Goal: Information Seeking & Learning: Learn about a topic

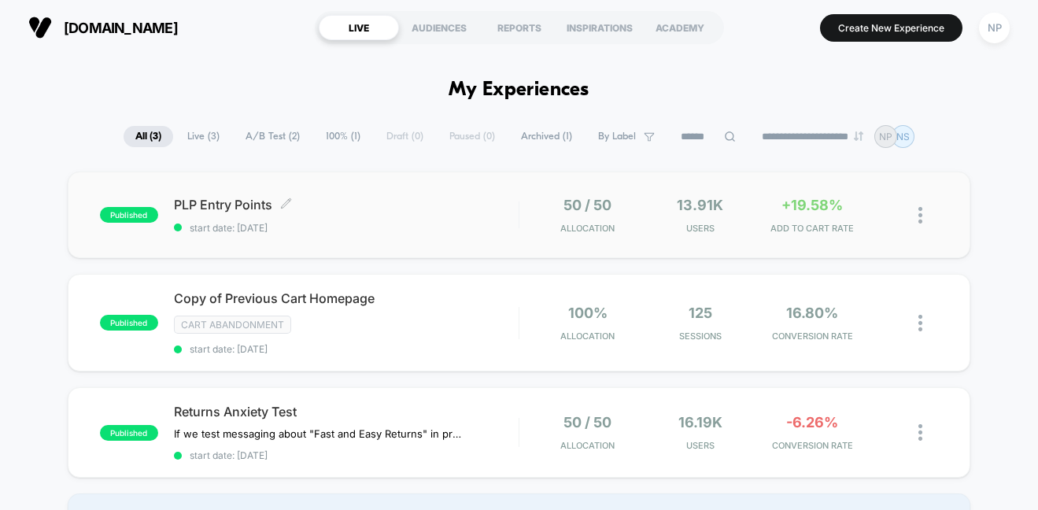
click at [394, 220] on div "PLP Entry Points Click to edit experience details Click to edit experience deta…" at bounding box center [346, 215] width 345 height 37
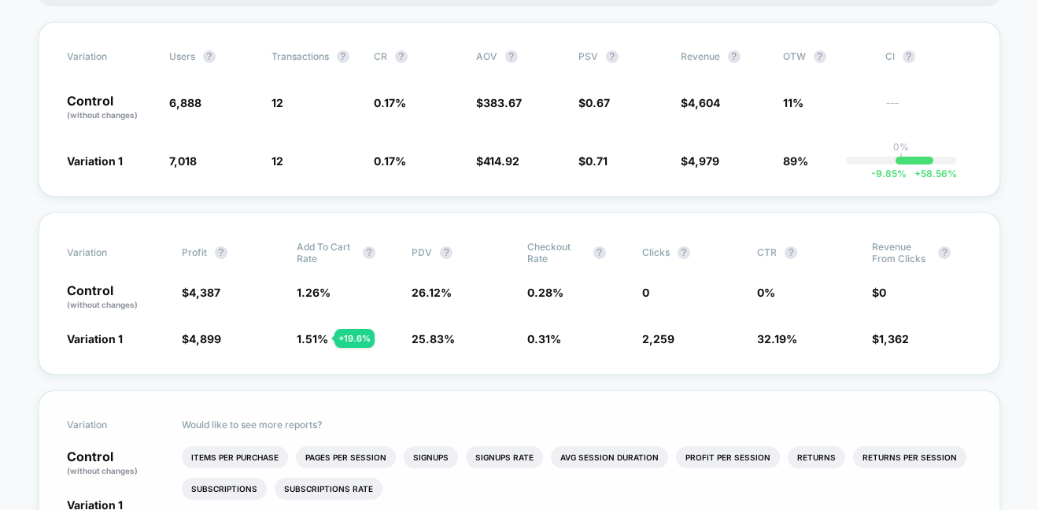
scroll to position [345, 0]
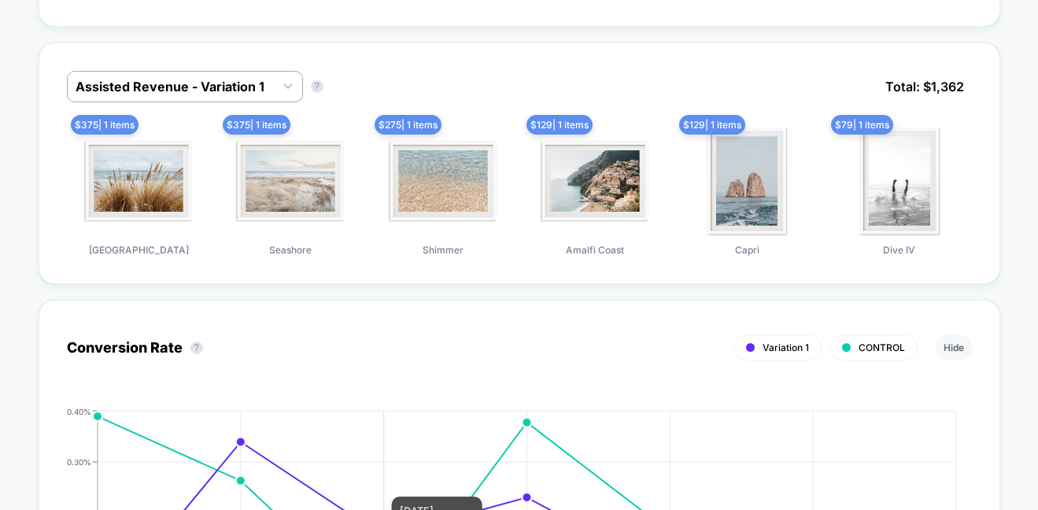
scroll to position [1139, 0]
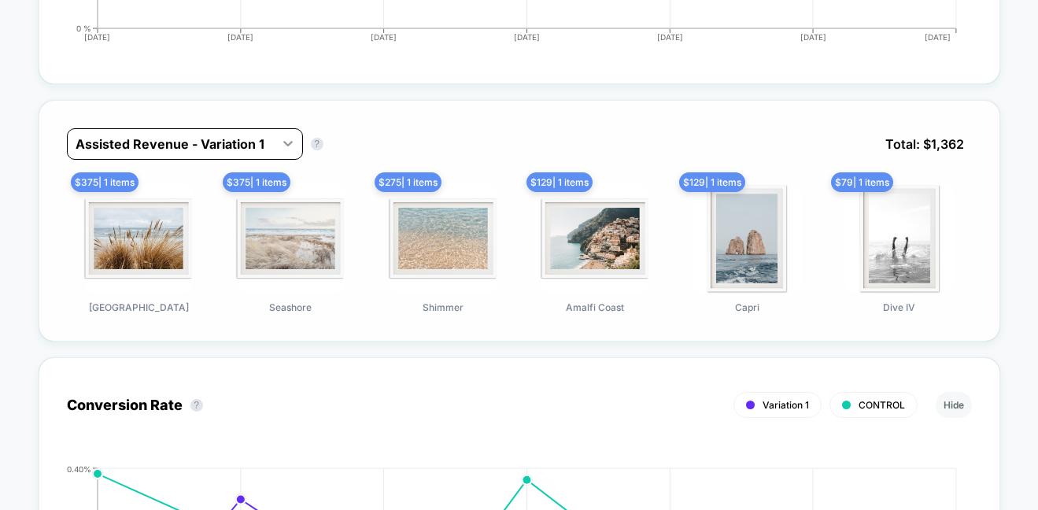
click at [290, 138] on icon at bounding box center [288, 143] width 16 height 16
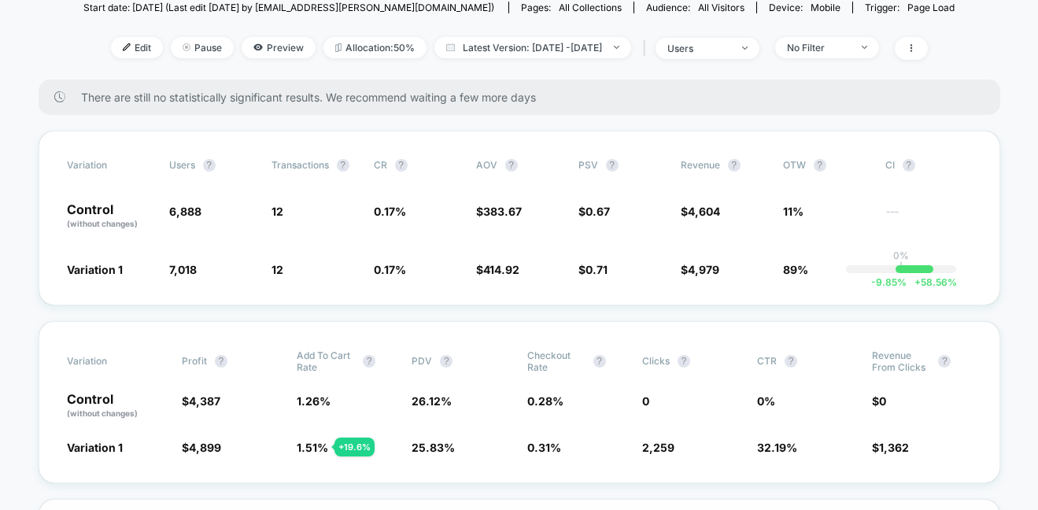
scroll to position [0, 0]
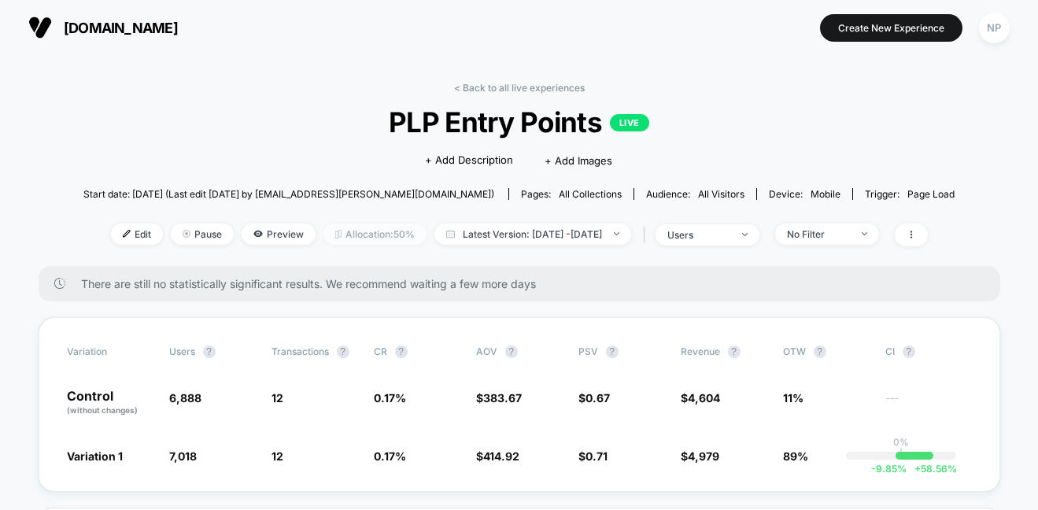
click at [362, 237] on span "Allocation: 50%" at bounding box center [374, 233] width 103 height 21
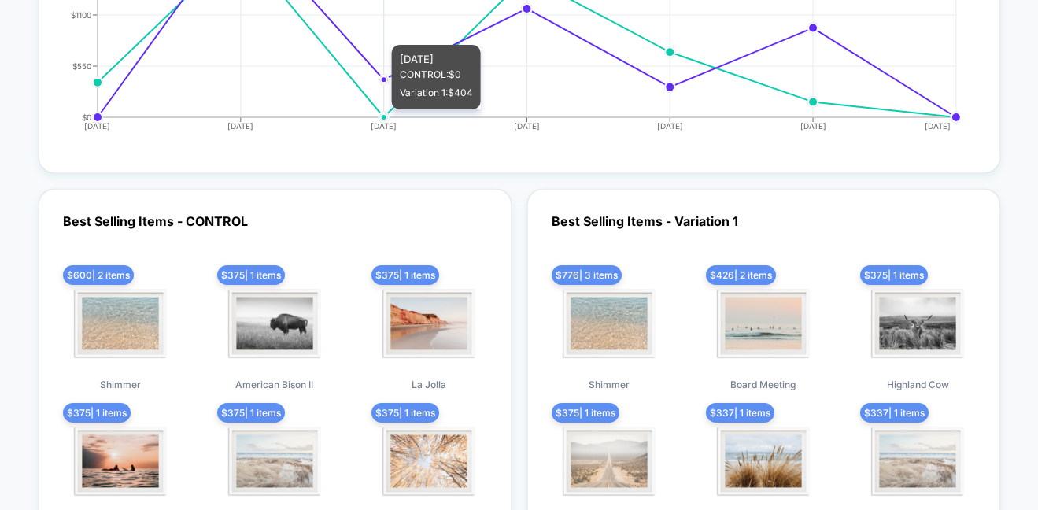
scroll to position [4857, 0]
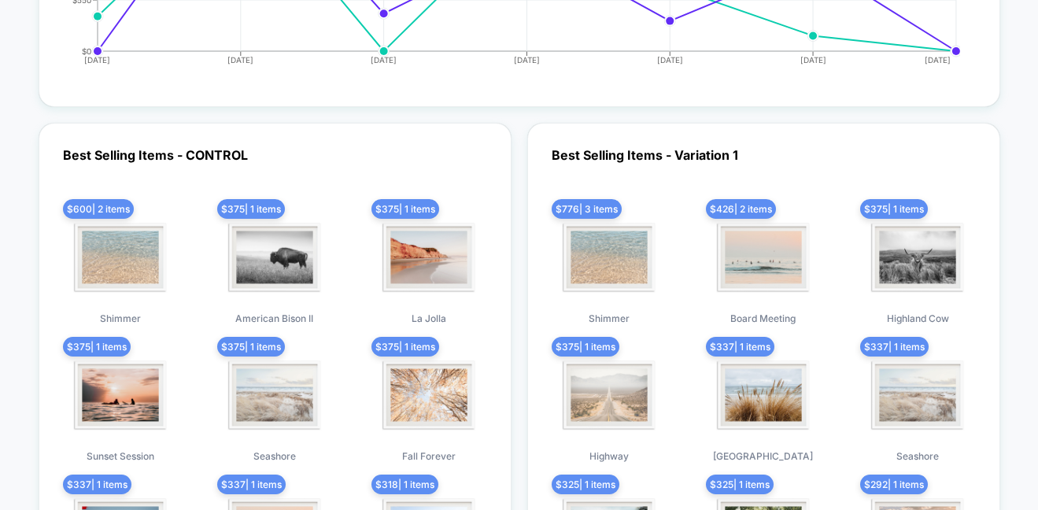
click at [516, 247] on div "Best Selling Items - CONTROL $ 600 | 2 items Shimmer $ 375 | 1 items American B…" at bounding box center [519, 375] width 961 height 505
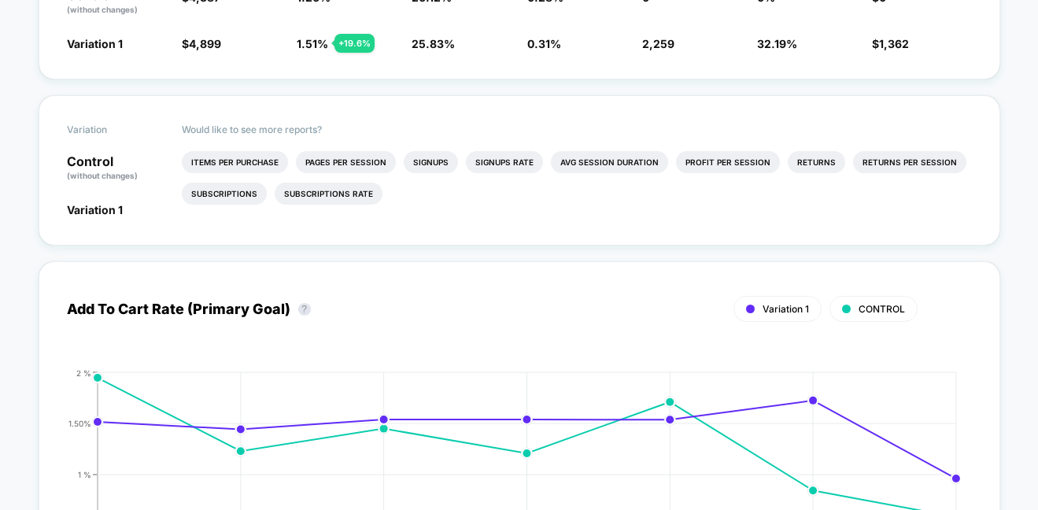
scroll to position [0, 0]
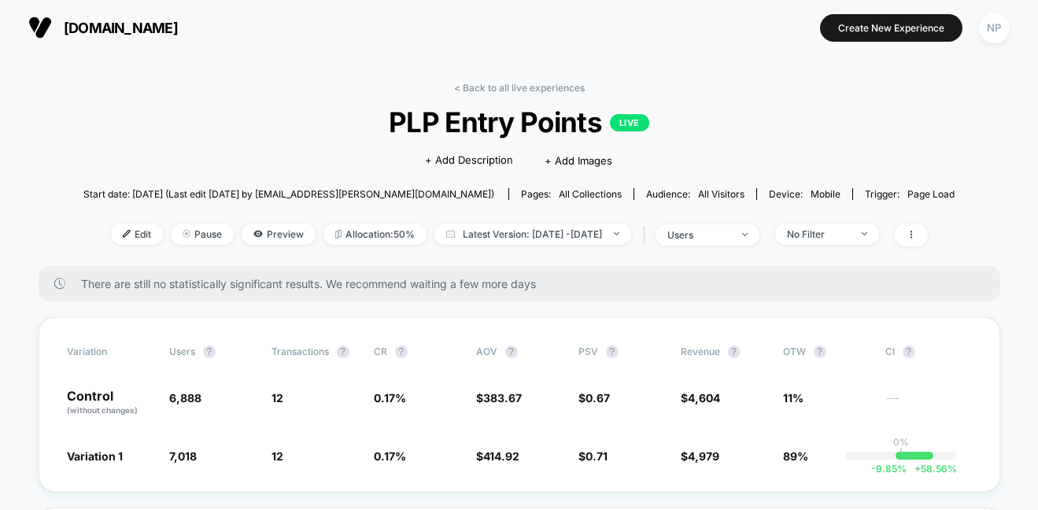
click at [514, 82] on link "< Back to all live experiences" at bounding box center [519, 88] width 131 height 12
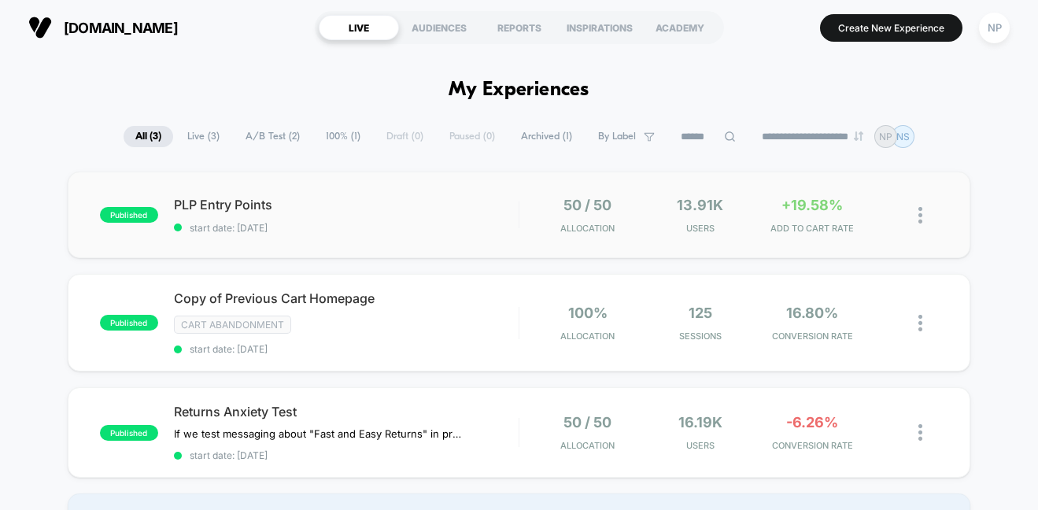
scroll to position [3, 0]
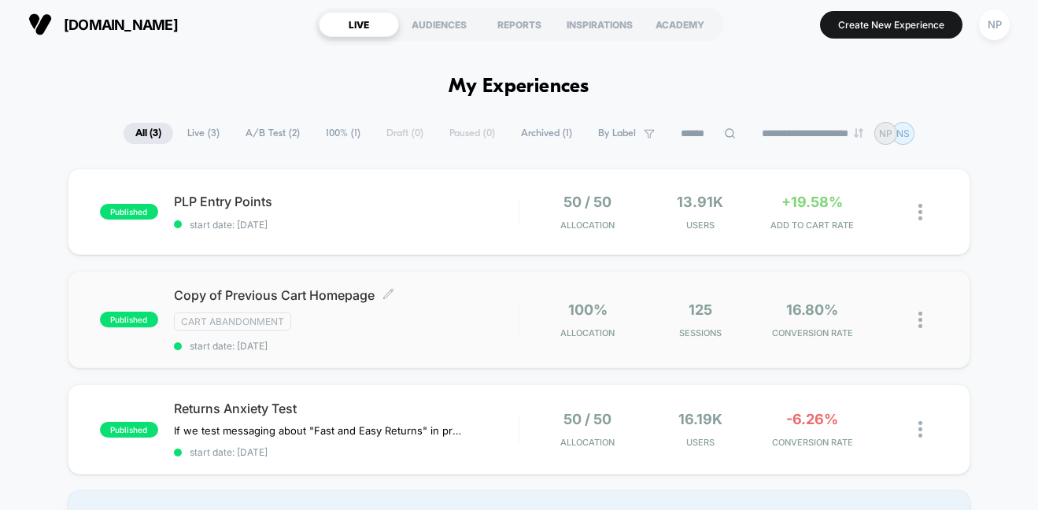
click at [476, 311] on div "Copy of Previous Cart Homepage Click to edit experience details Click to edit e…" at bounding box center [346, 319] width 345 height 65
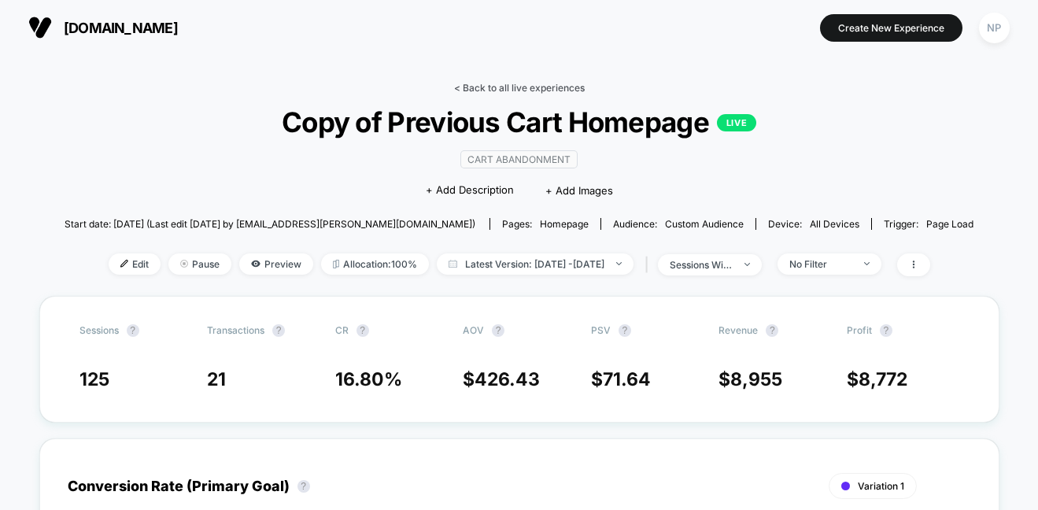
click at [466, 84] on link "< Back to all live experiences" at bounding box center [519, 88] width 131 height 12
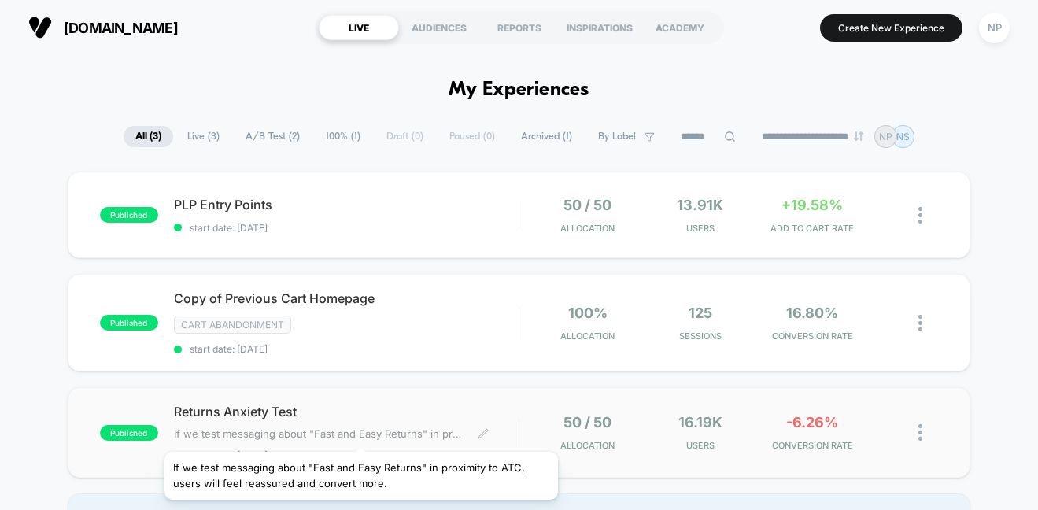
click at [361, 432] on span "If we test messaging about "Fast and Easy Returns" in proximity to ATC, users w…" at bounding box center [320, 433] width 292 height 13
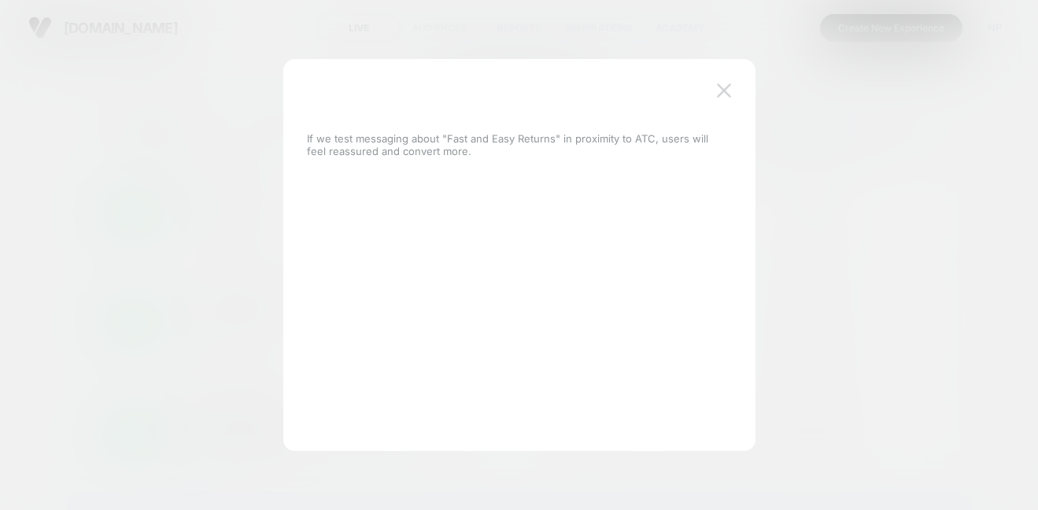
click at [725, 90] on img at bounding box center [724, 89] width 14 height 13
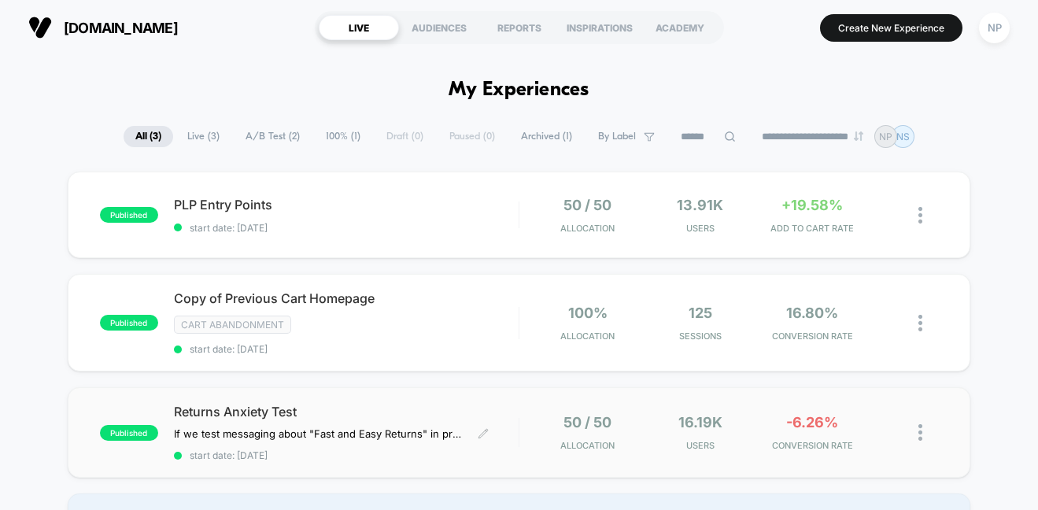
click at [236, 408] on span "Returns Anxiety Test" at bounding box center [346, 412] width 345 height 16
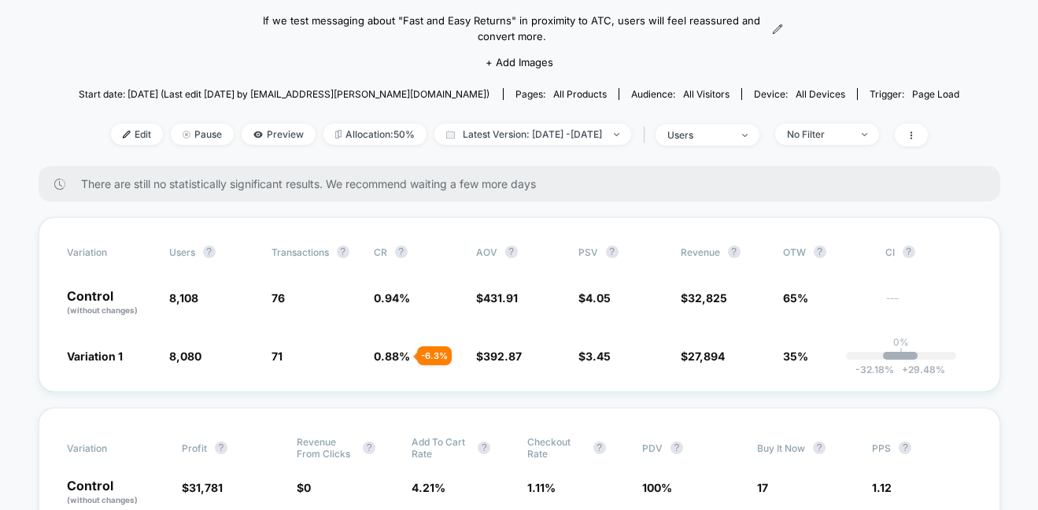
scroll to position [146, 0]
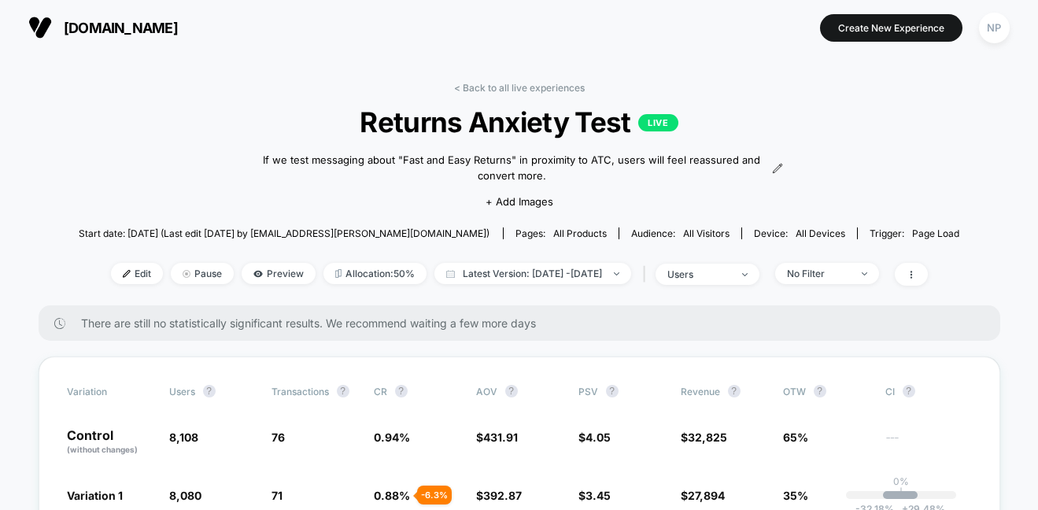
click at [496, 89] on link "< Back to all live experiences" at bounding box center [519, 88] width 131 height 12
